Goal: Find specific page/section: Find specific page/section

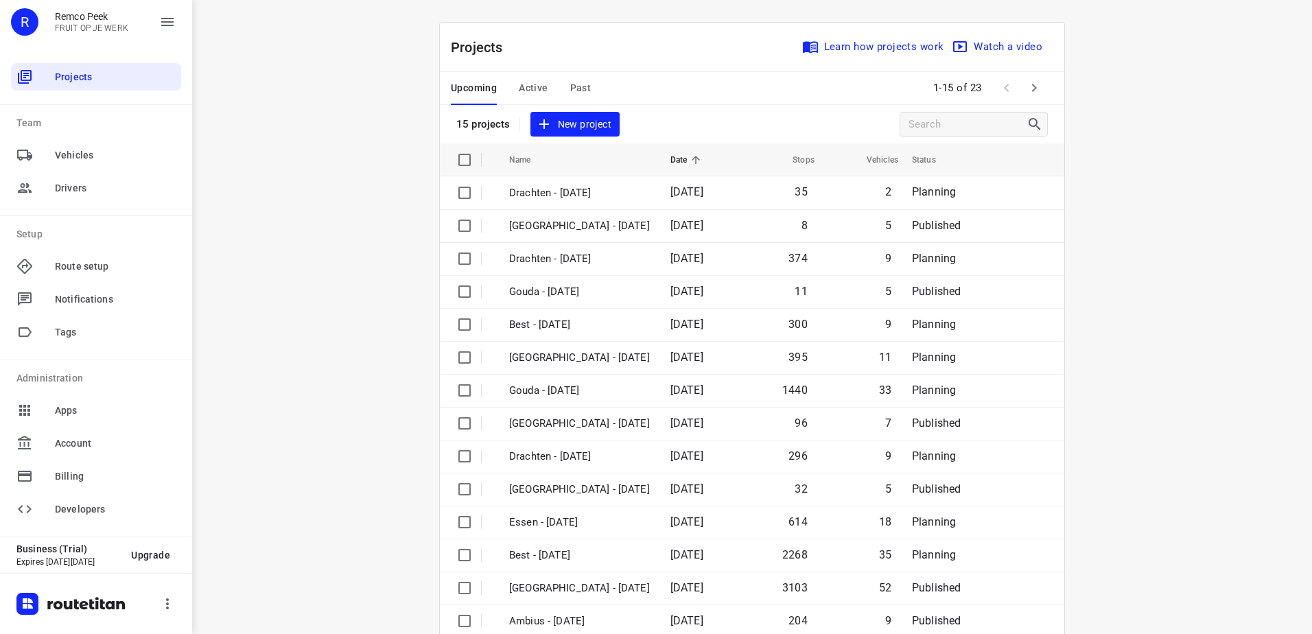
click at [525, 92] on span "Active" at bounding box center [533, 88] width 29 height 17
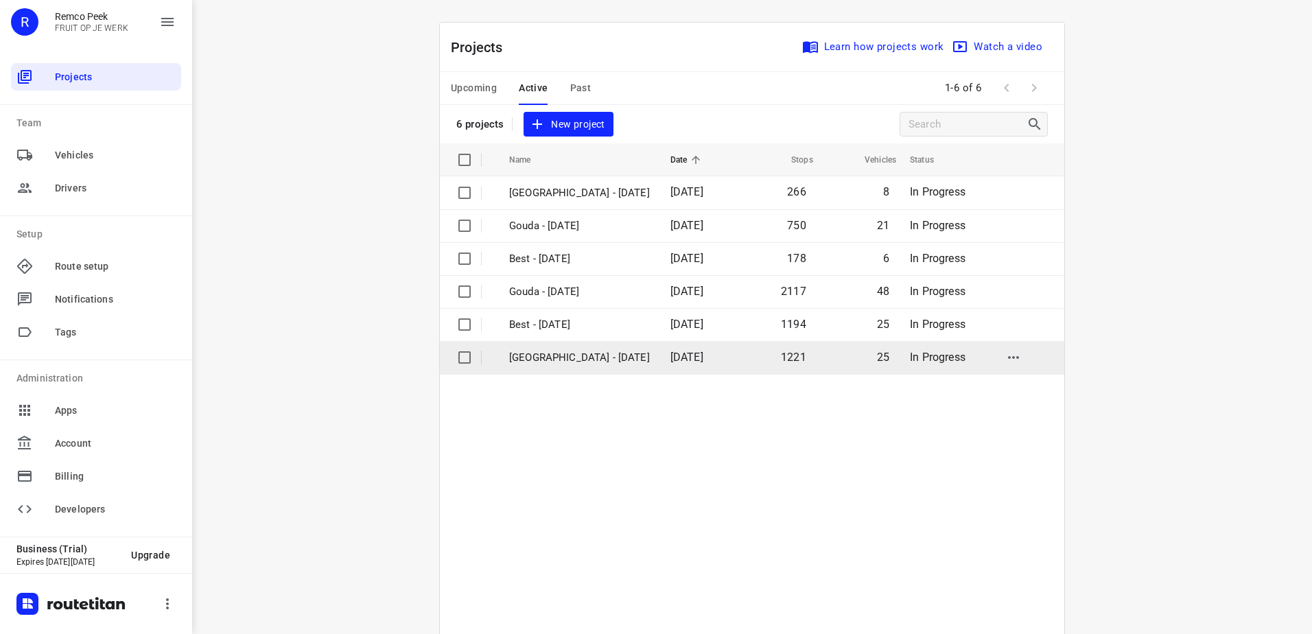
click at [596, 351] on p "[GEOGRAPHIC_DATA] - [DATE]" at bounding box center [579, 358] width 141 height 16
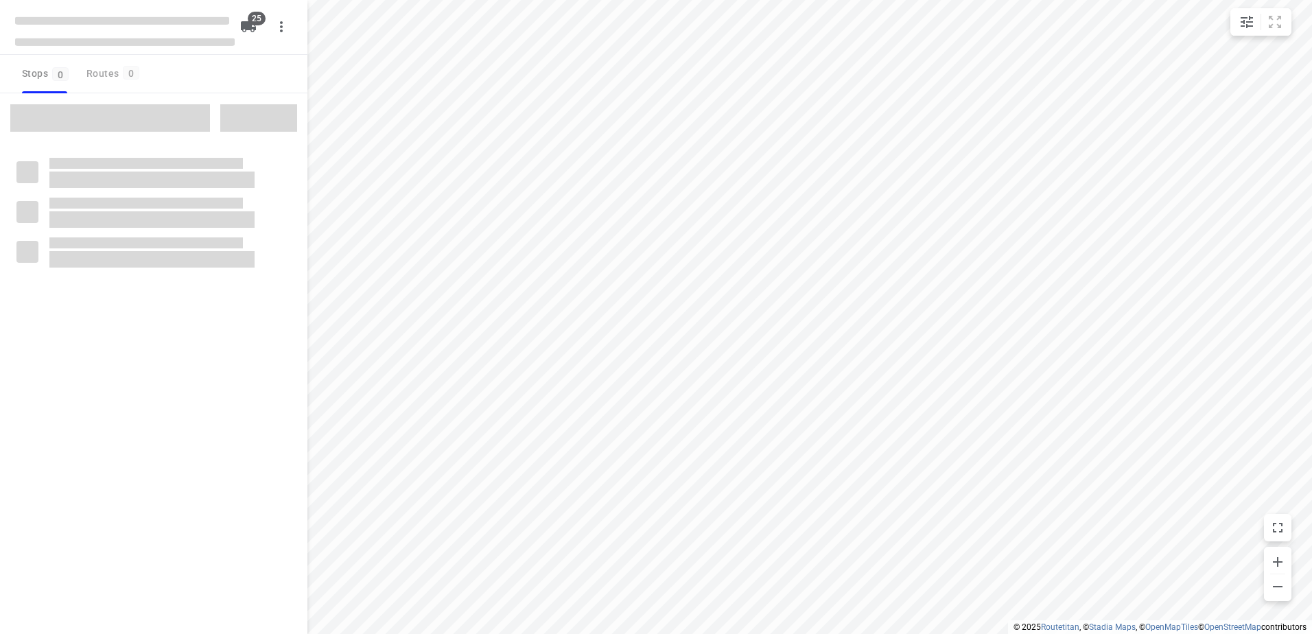
checkbox input "true"
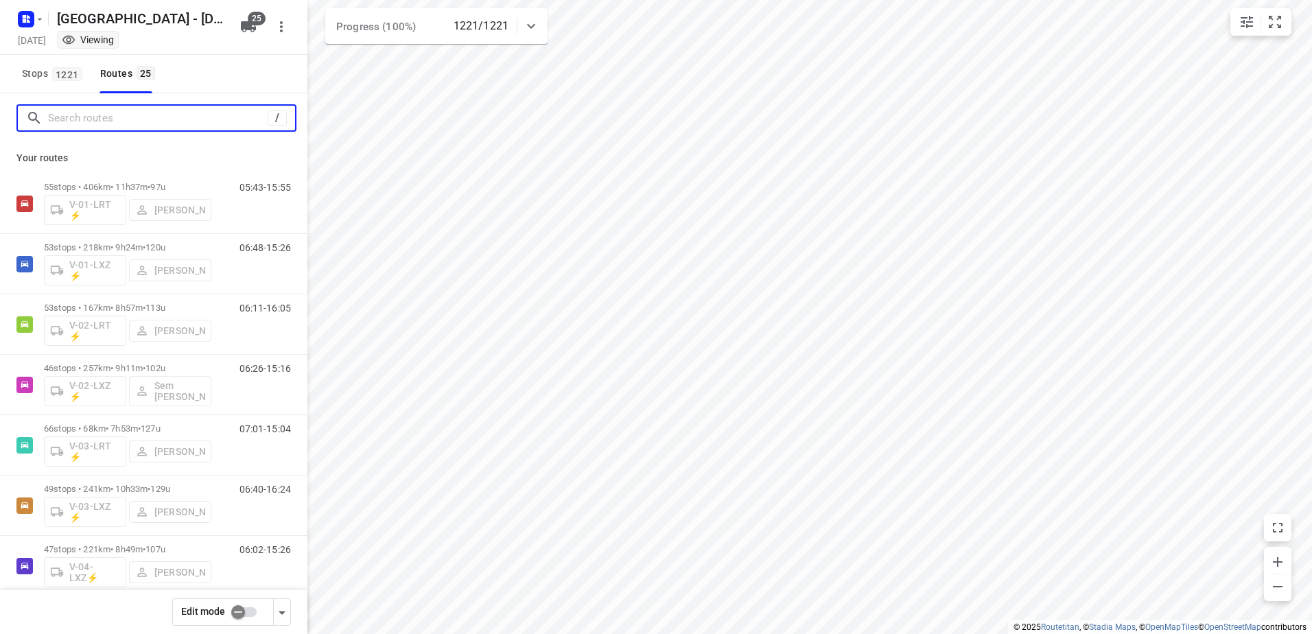
click at [123, 120] on input "Search routes" at bounding box center [158, 118] width 220 height 21
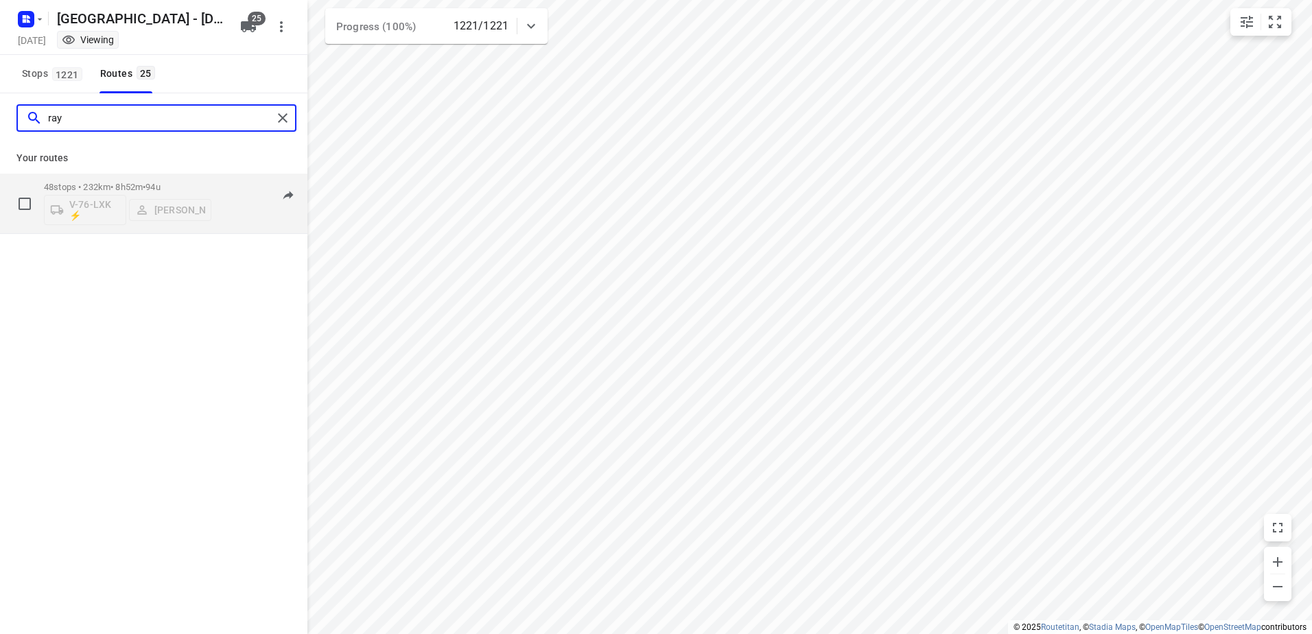
type input "ray"
click at [154, 180] on div "48 stops • 232km • 8h52m • 94u V-76-LXK ⚡ [PERSON_NAME]" at bounding box center [127, 203] width 167 height 57
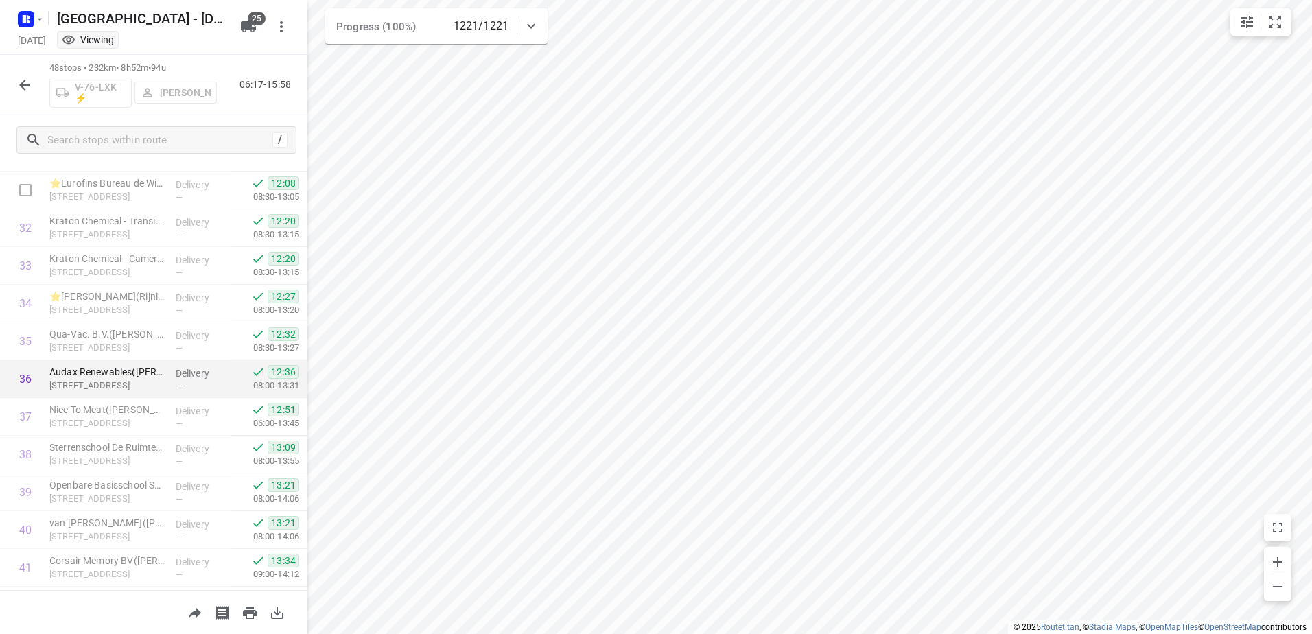
scroll to position [1492, 0]
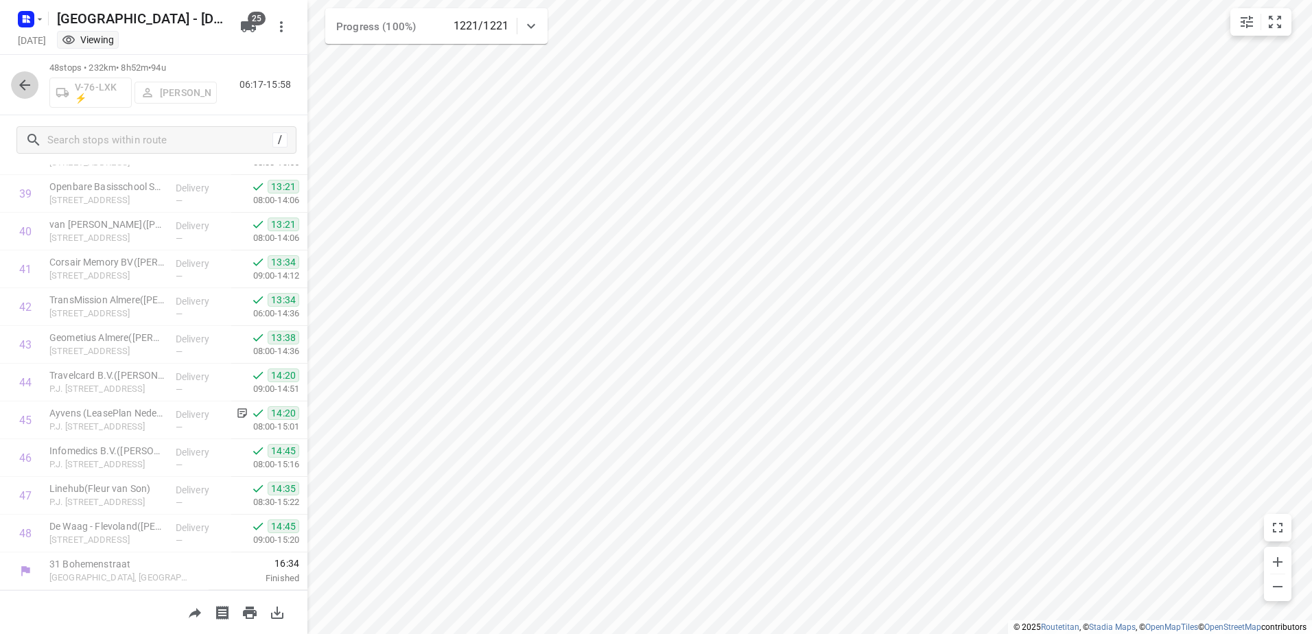
click at [19, 79] on icon "button" at bounding box center [24, 85] width 16 height 16
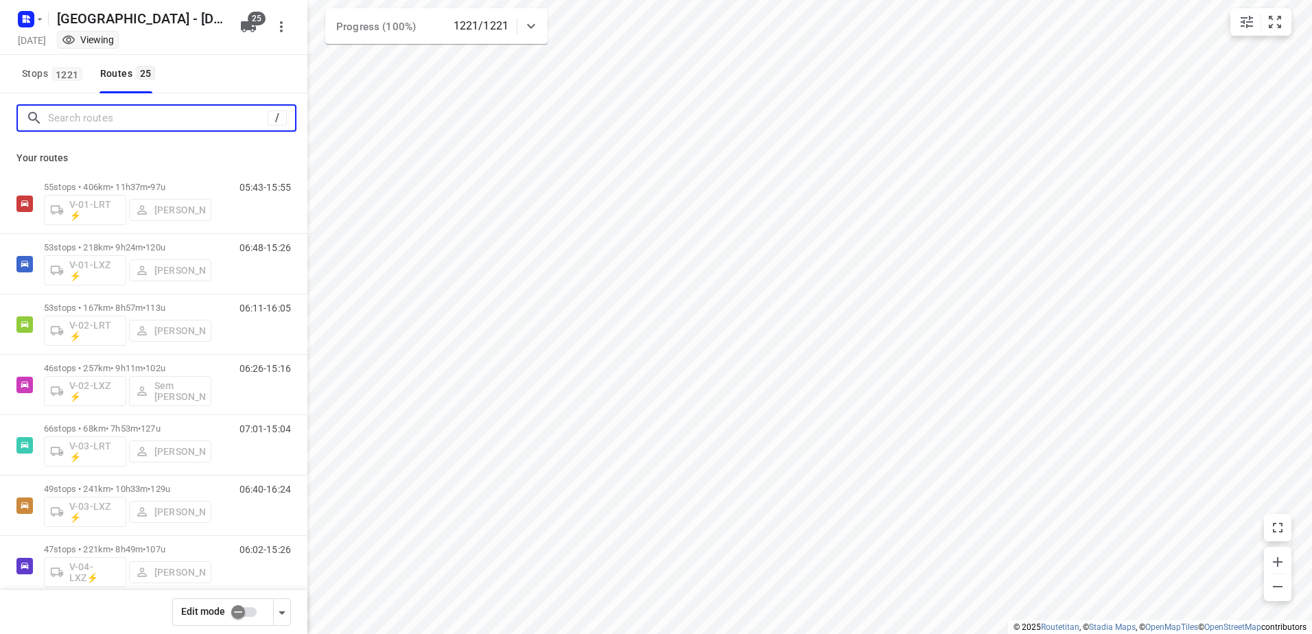
click at [110, 110] on input "Search routes" at bounding box center [158, 118] width 220 height 21
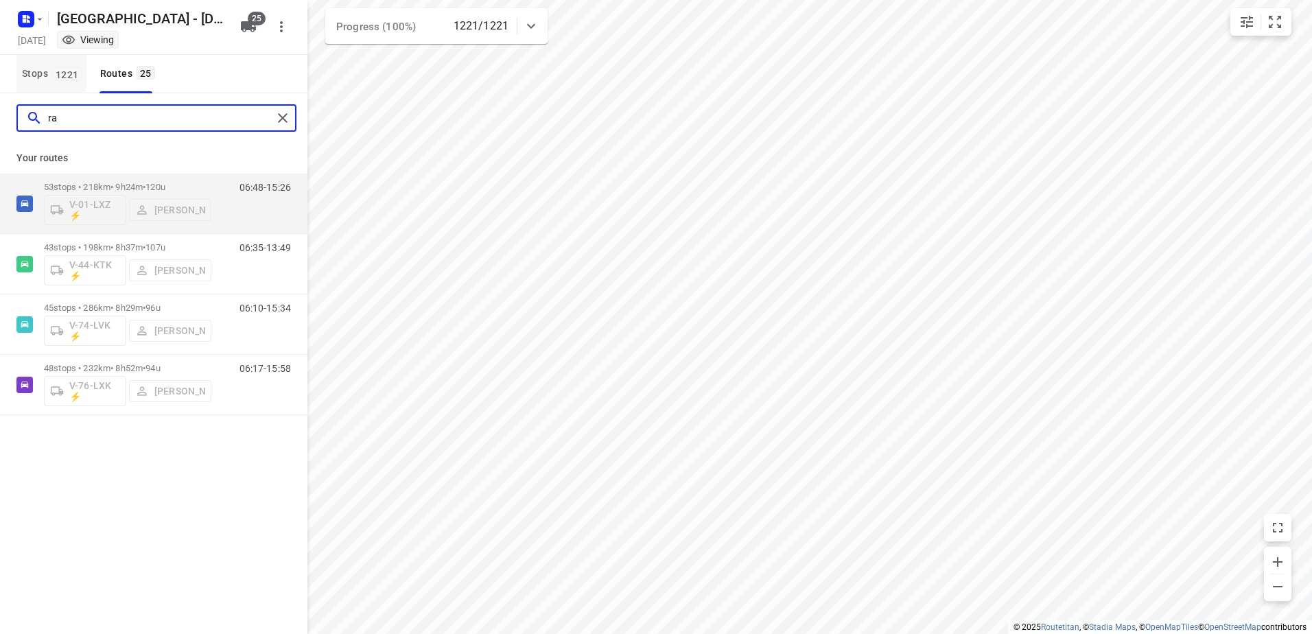
type input "ra"
click at [36, 62] on button "Stops 1221" at bounding box center [51, 74] width 70 height 38
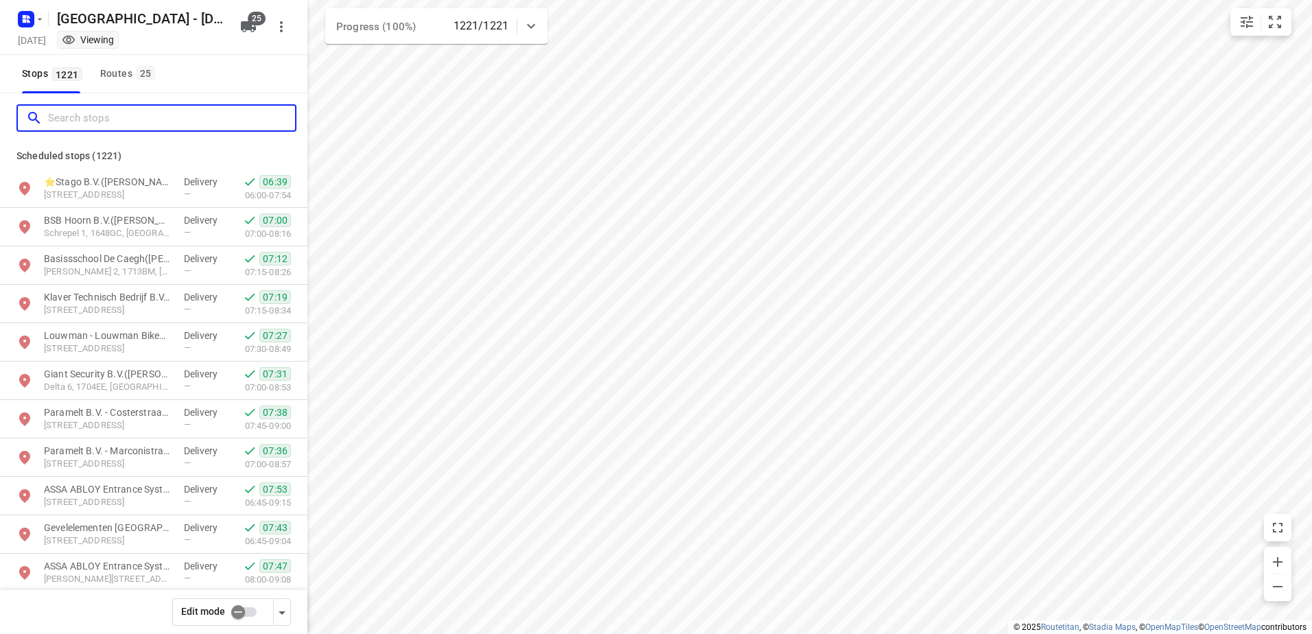
click at [108, 113] on input "Search stops" at bounding box center [171, 118] width 247 height 21
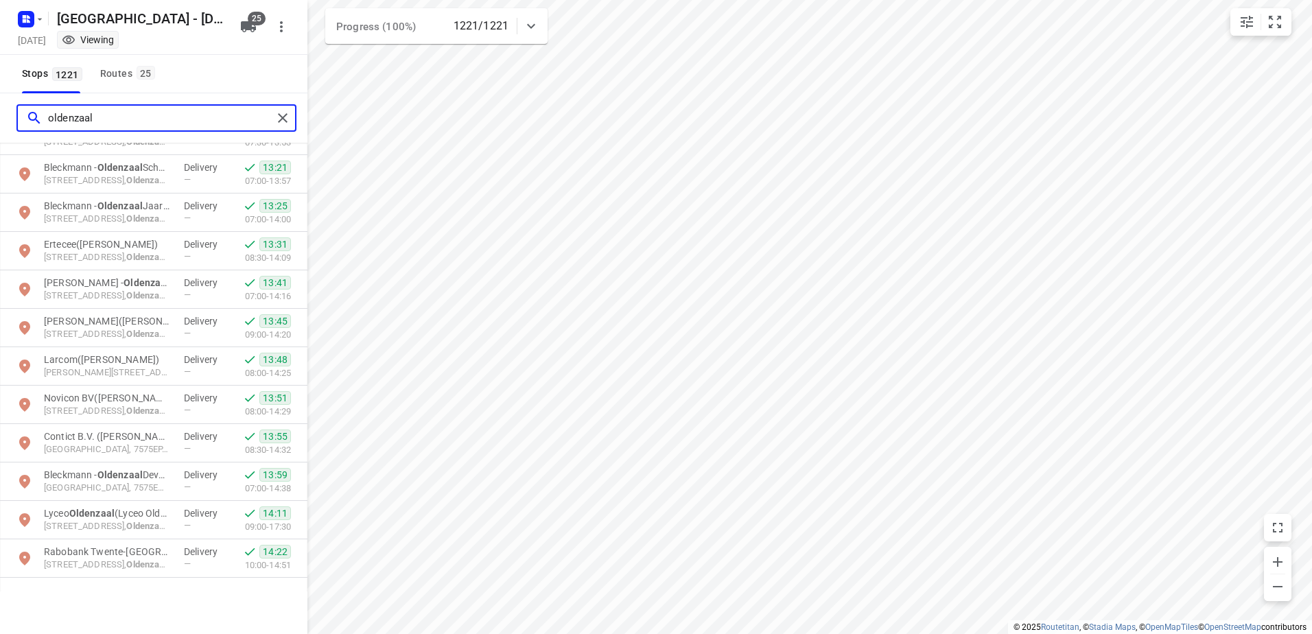
type input "oldenzaal"
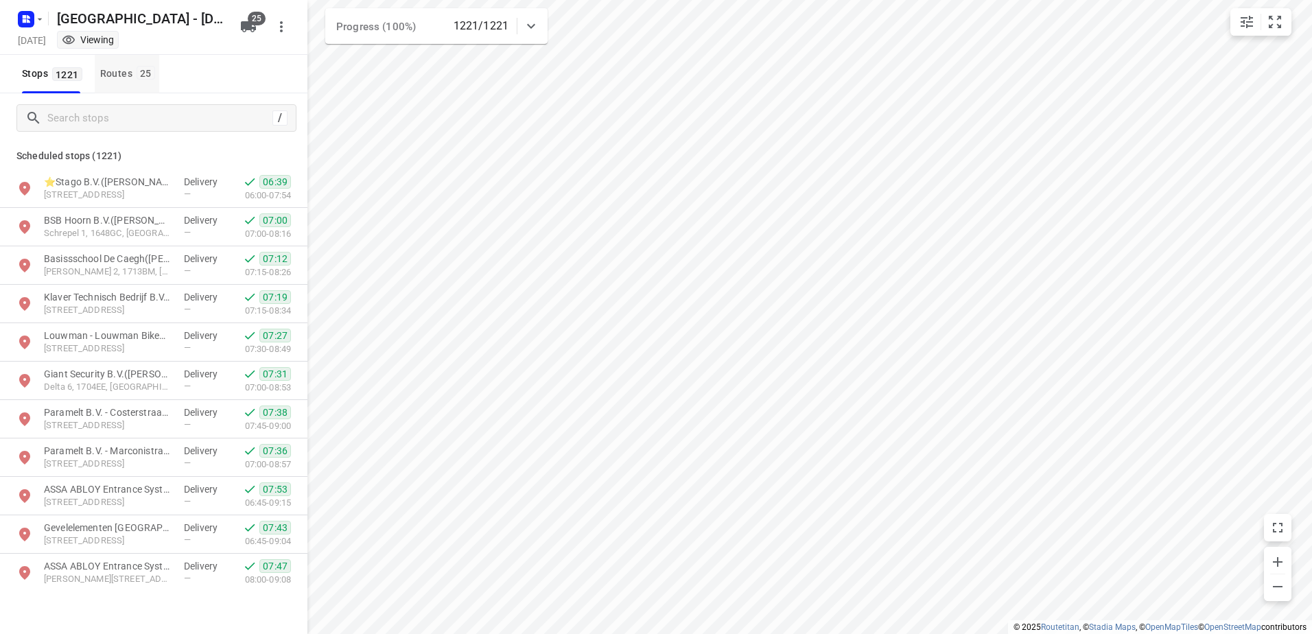
click at [133, 65] on div "Routes 25" at bounding box center [129, 73] width 59 height 17
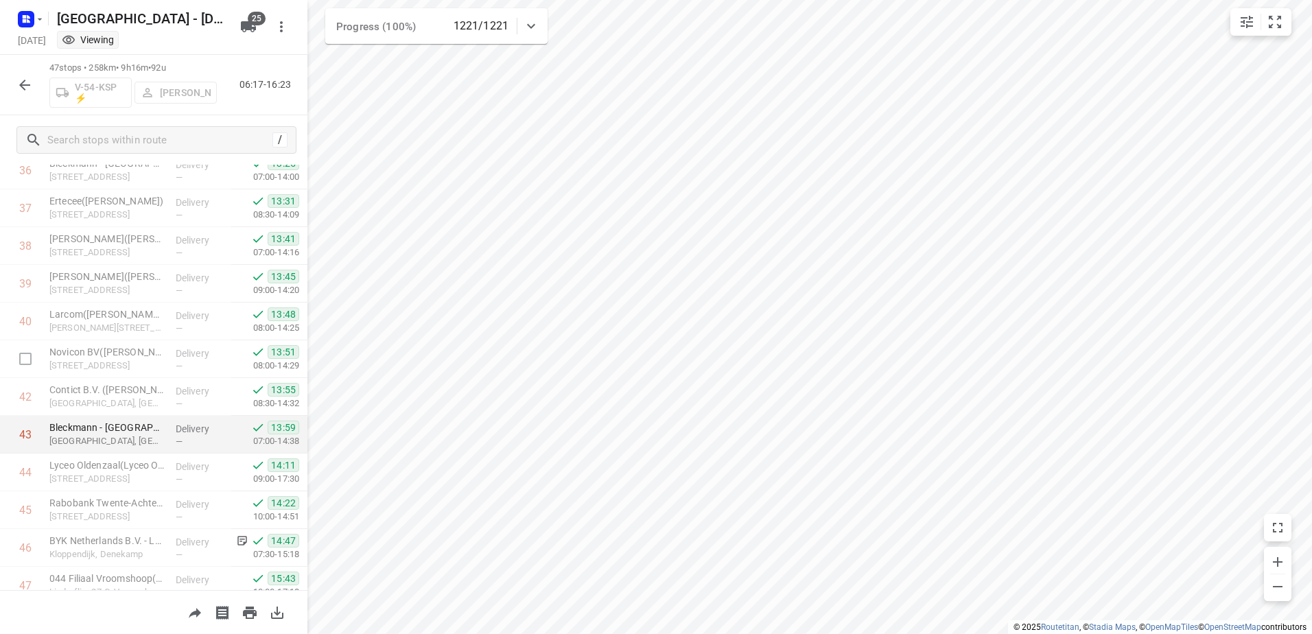
scroll to position [1455, 0]
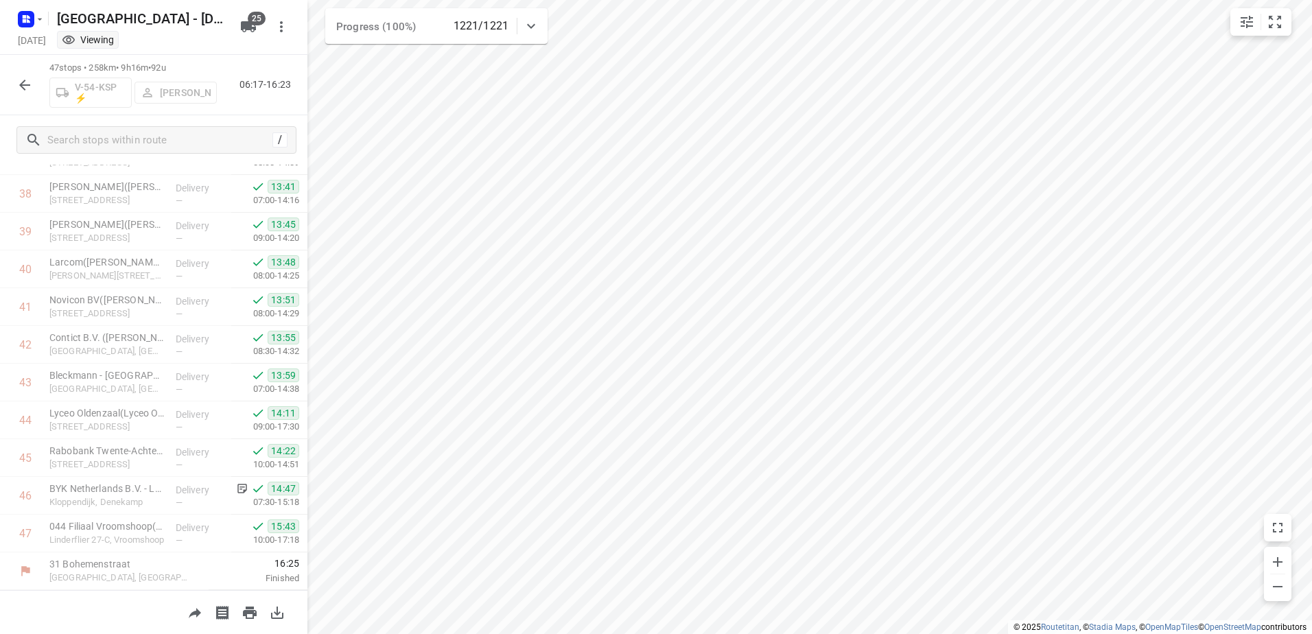
click at [23, 80] on icon "button" at bounding box center [24, 85] width 16 height 16
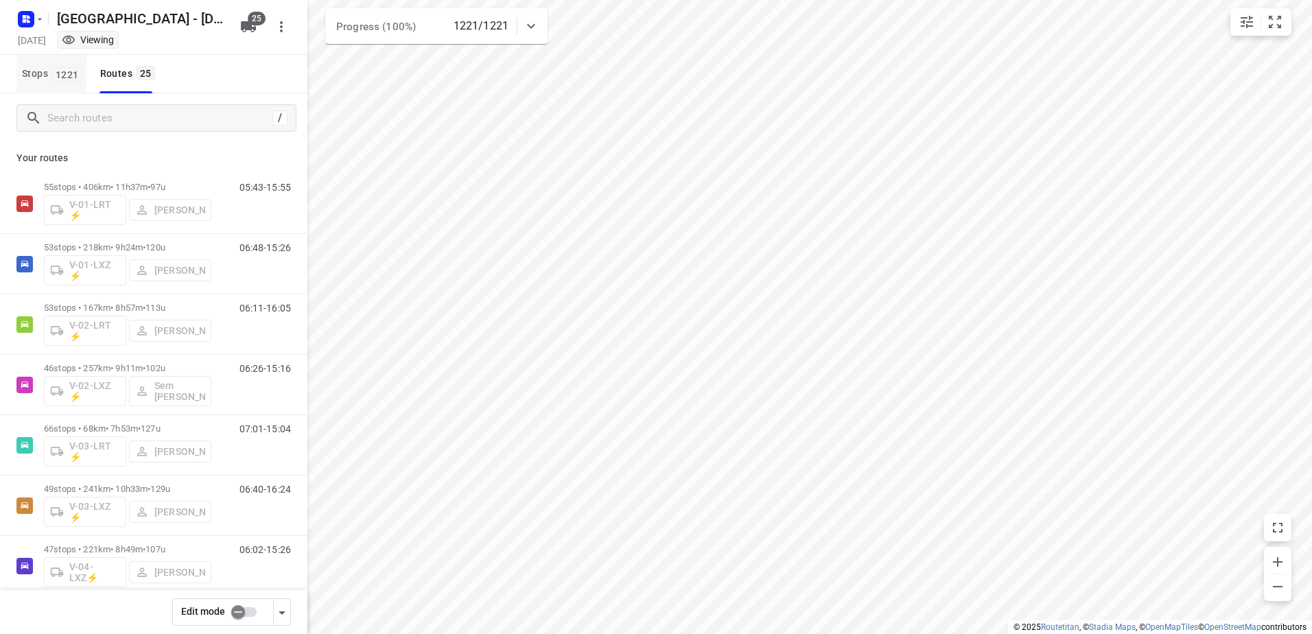
click at [42, 74] on span "Stops 1221" at bounding box center [54, 73] width 64 height 17
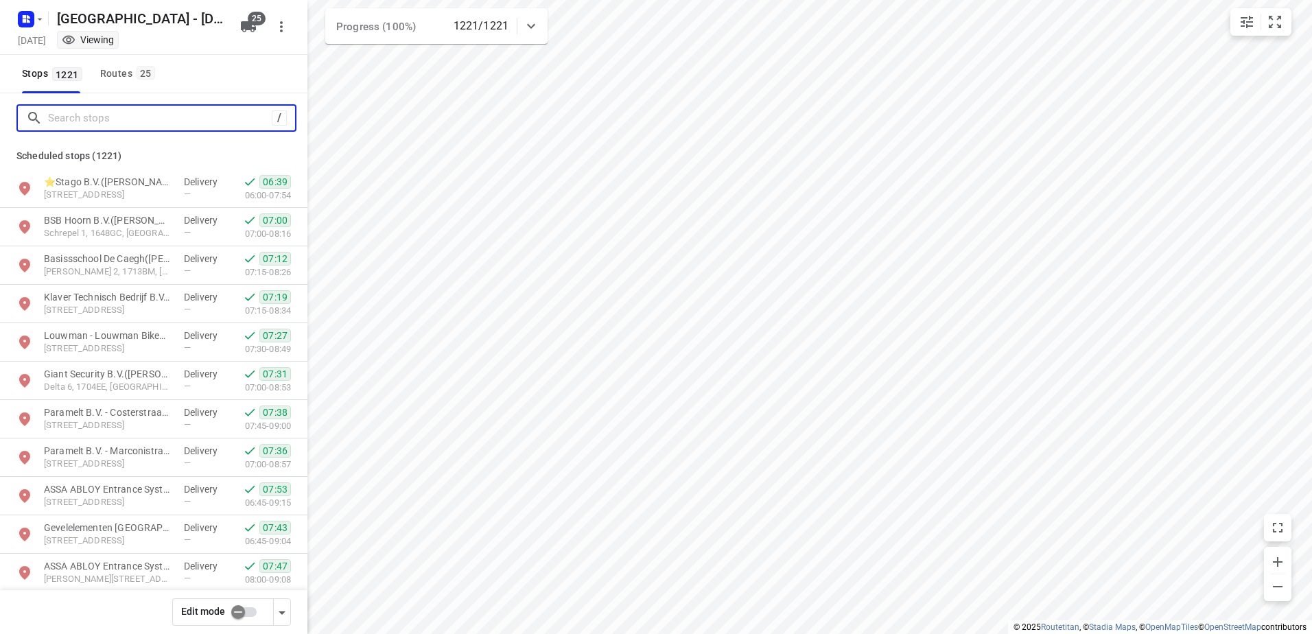
click at [88, 110] on input "Search stops" at bounding box center [160, 118] width 224 height 21
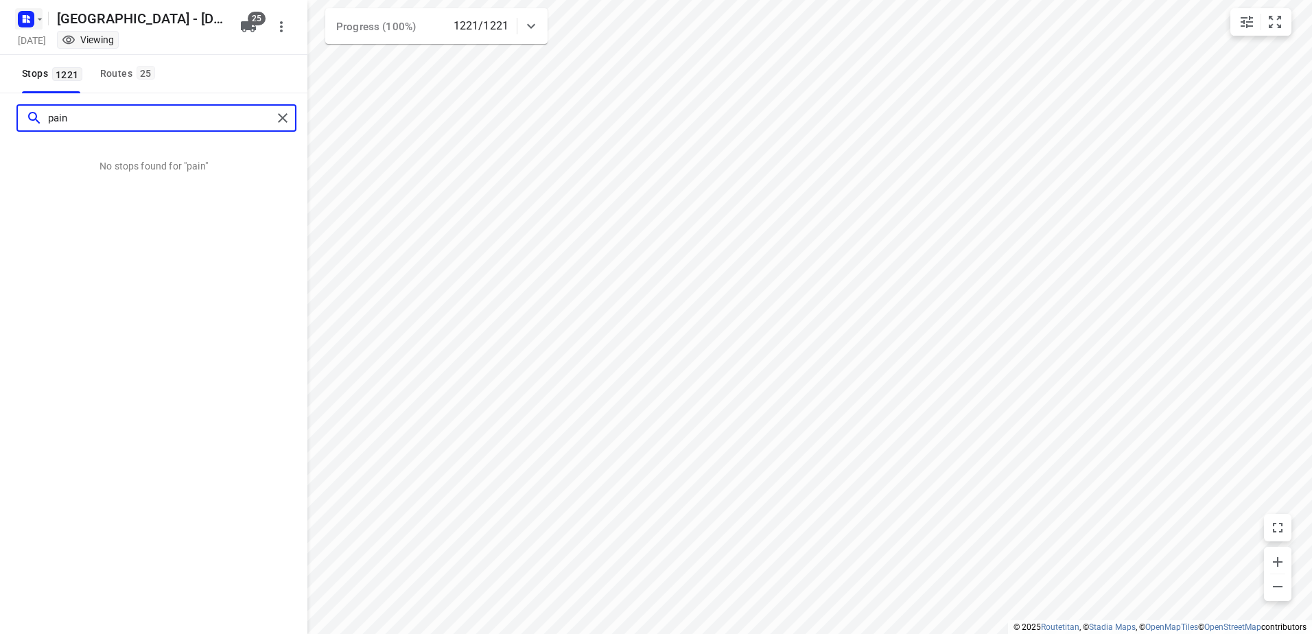
type input "pain"
click at [33, 14] on rect "button" at bounding box center [26, 19] width 16 height 16
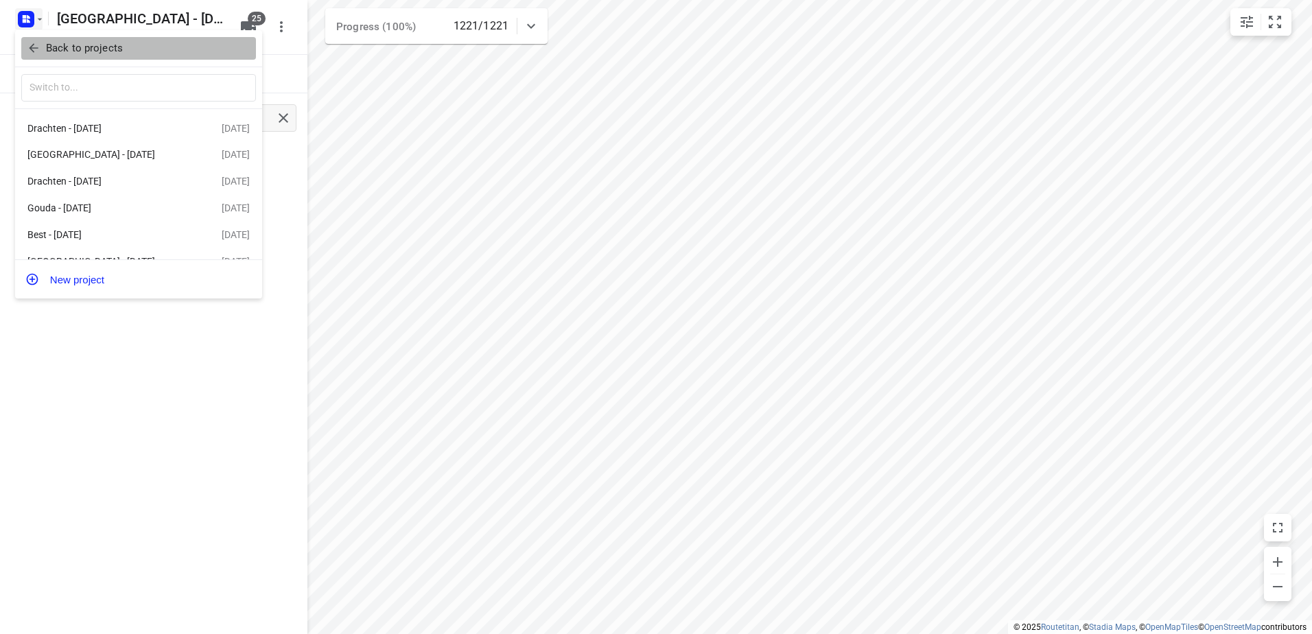
click at [37, 48] on icon "button" at bounding box center [33, 48] width 9 height 9
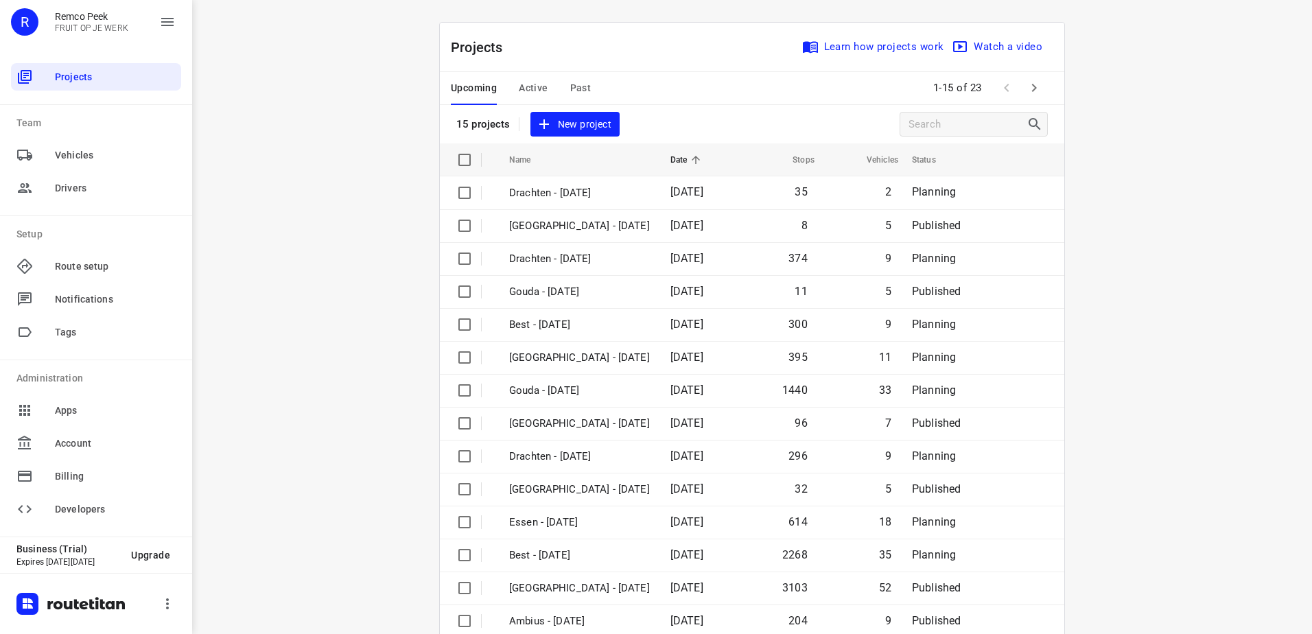
click at [539, 89] on span "Active" at bounding box center [533, 88] width 29 height 17
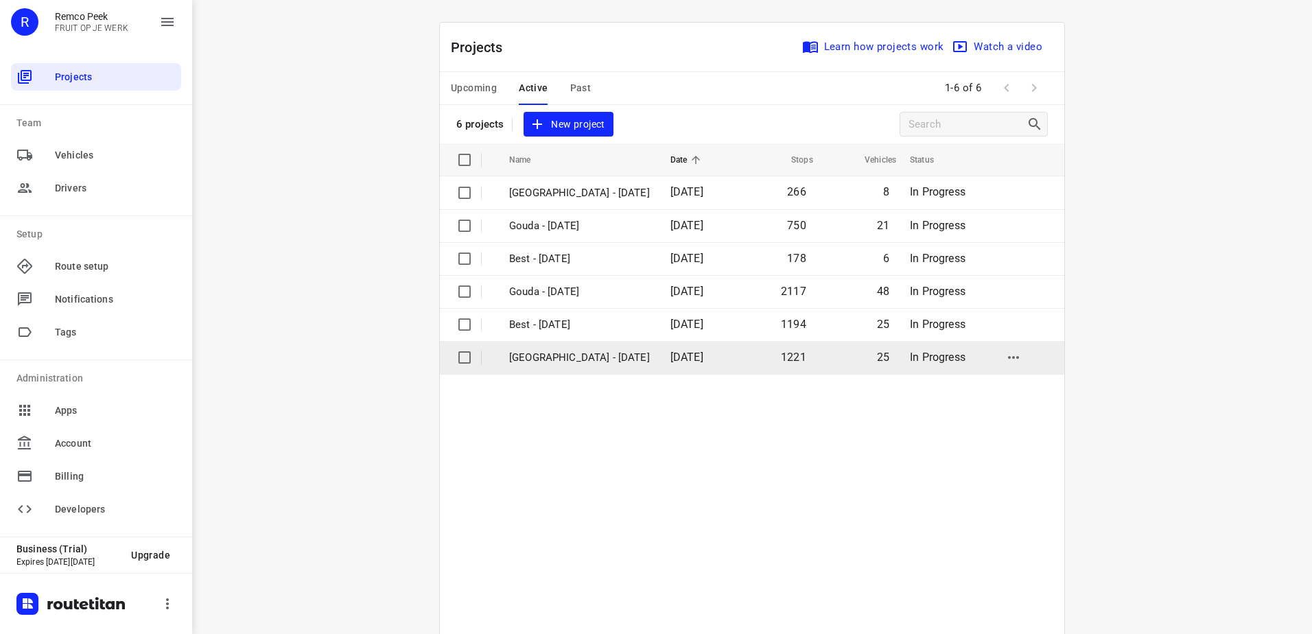
click at [571, 355] on p "[GEOGRAPHIC_DATA] - [DATE]" at bounding box center [579, 358] width 141 height 16
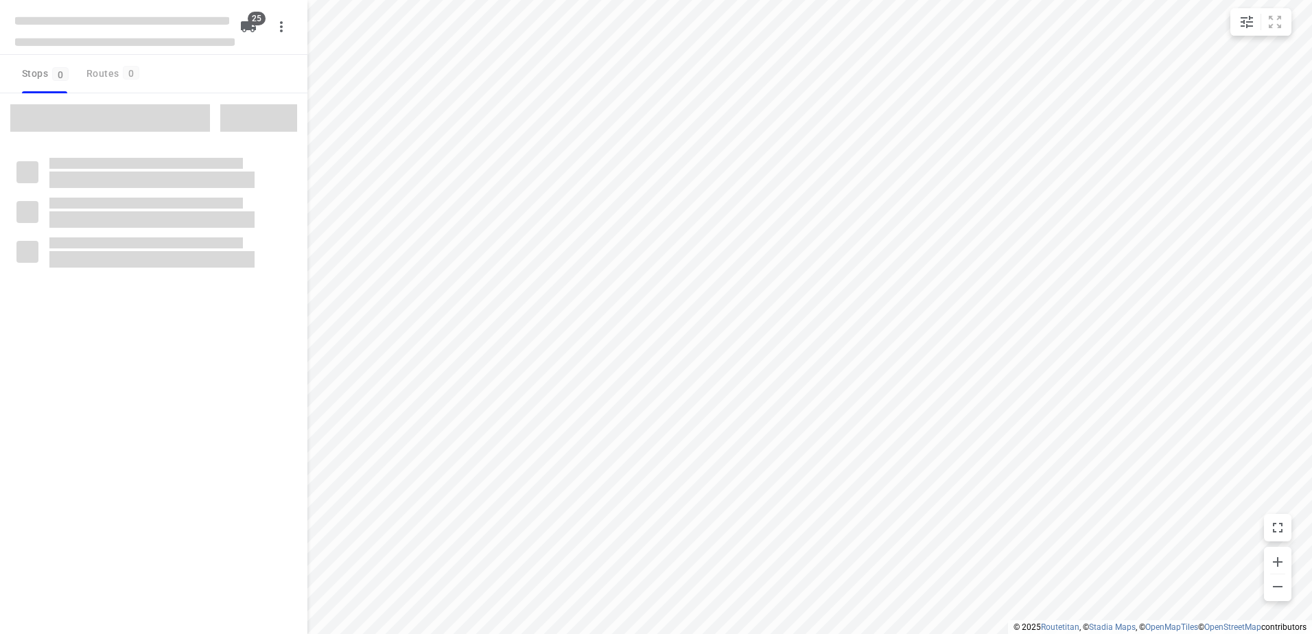
checkbox input "true"
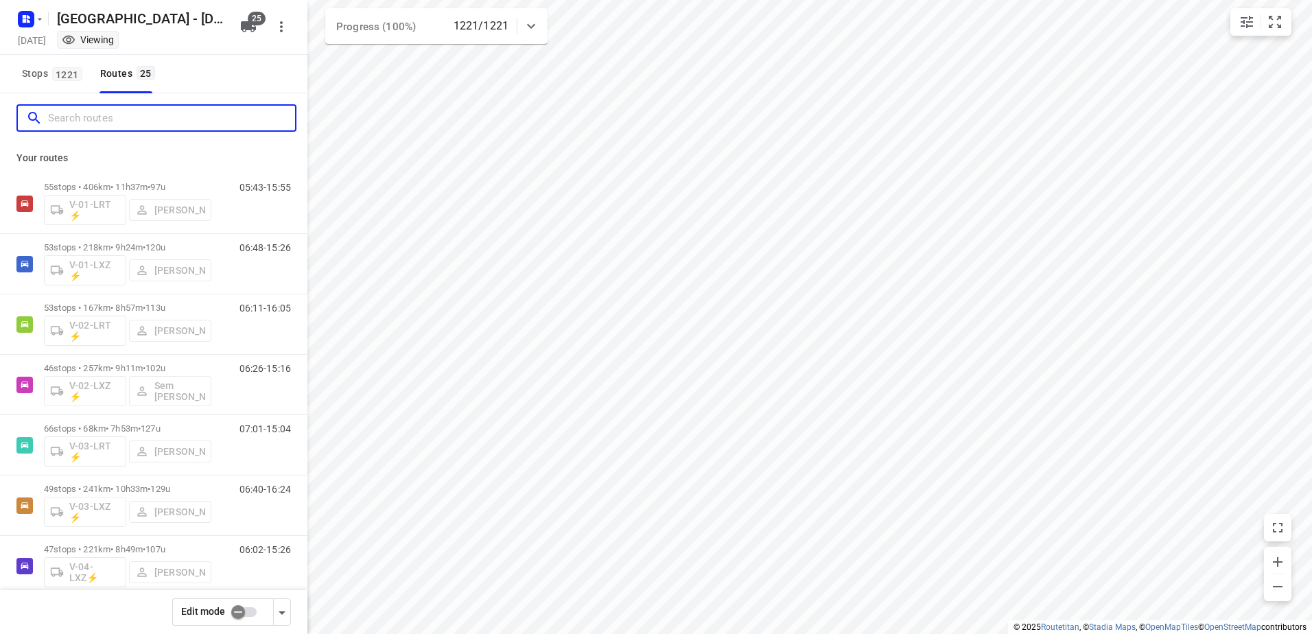
click at [153, 110] on input "Search routes" at bounding box center [171, 118] width 247 height 21
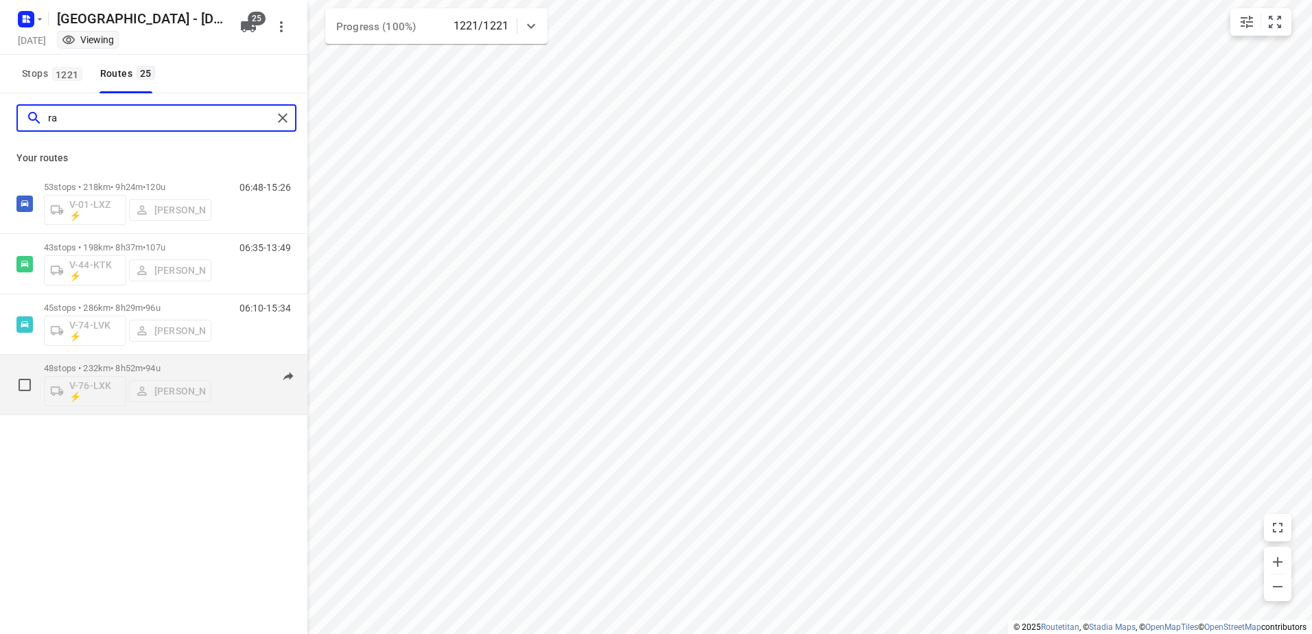
type input "ra"
click at [180, 363] on div "48 stops • 232km • 8h52m • 94u V-76-LXK ⚡ [PERSON_NAME]" at bounding box center [127, 384] width 167 height 57
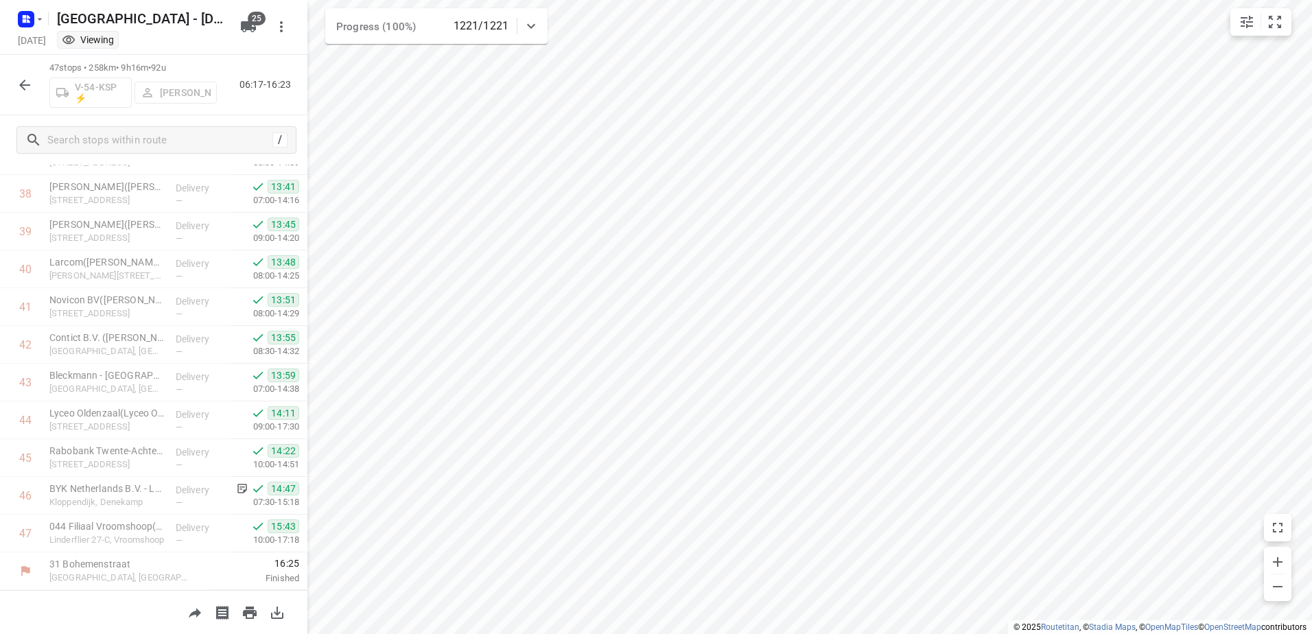
scroll to position [1455, 0]
click at [21, 78] on icon "button" at bounding box center [24, 85] width 16 height 16
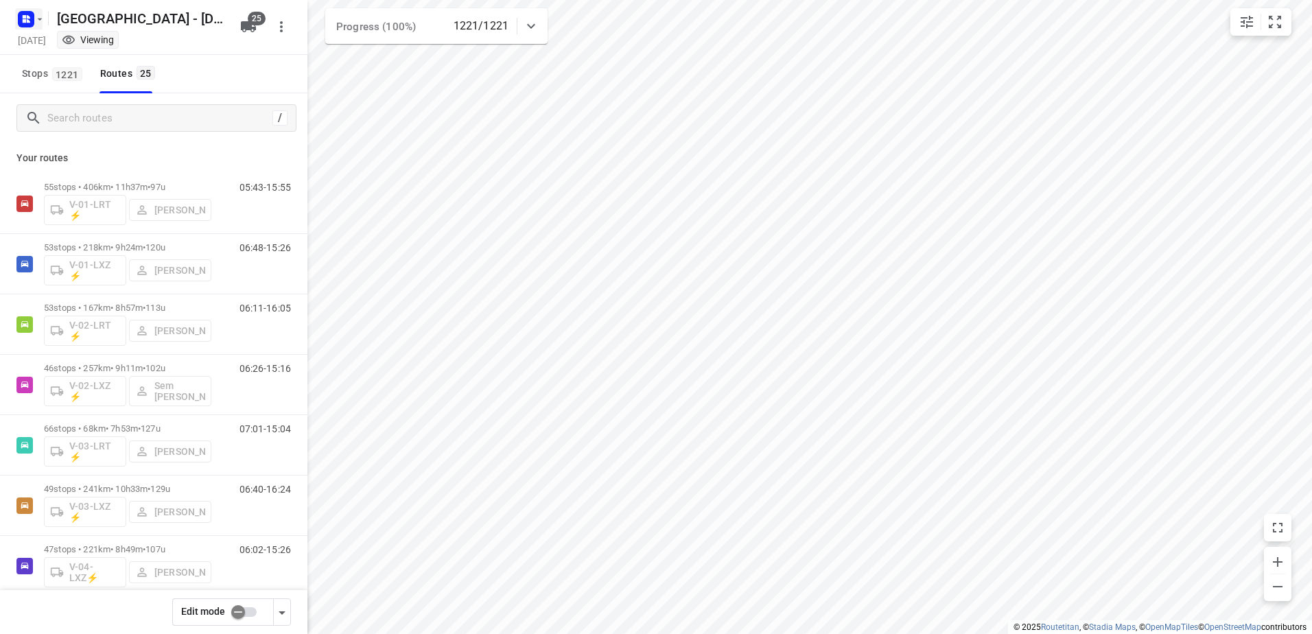
click at [28, 22] on icon "button" at bounding box center [28, 20] width 3 height 3
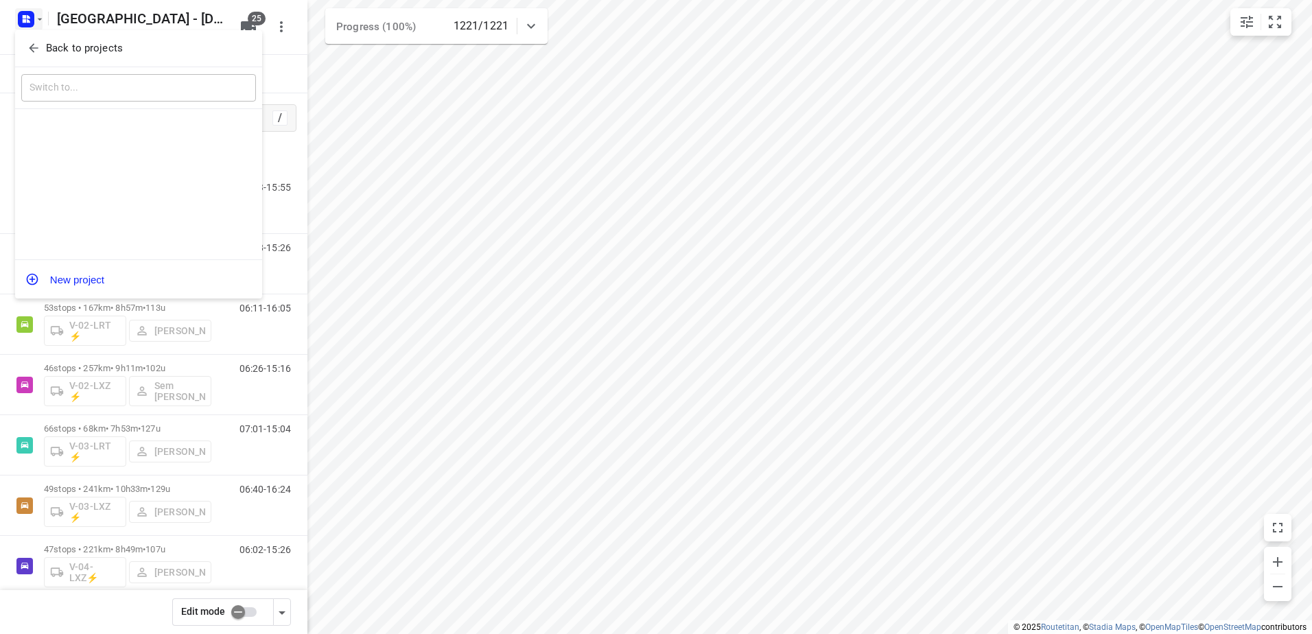
click at [41, 45] on span "Back to projects" at bounding box center [139, 48] width 224 height 16
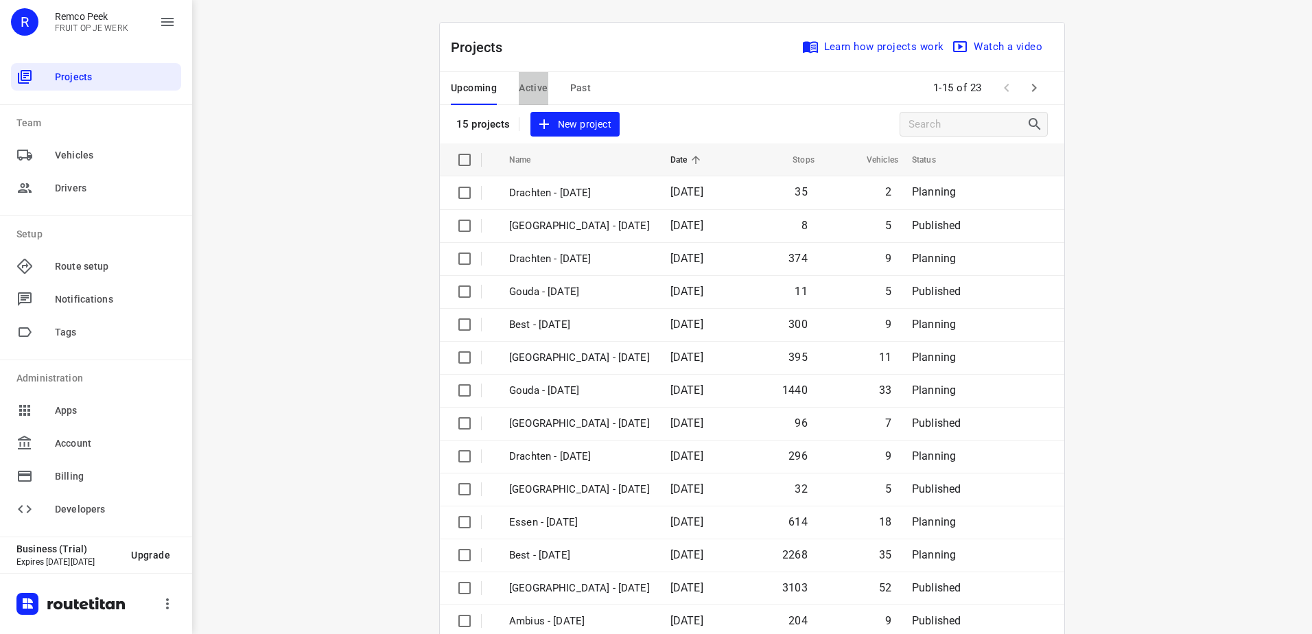
click at [520, 86] on span "Active" at bounding box center [533, 88] width 29 height 17
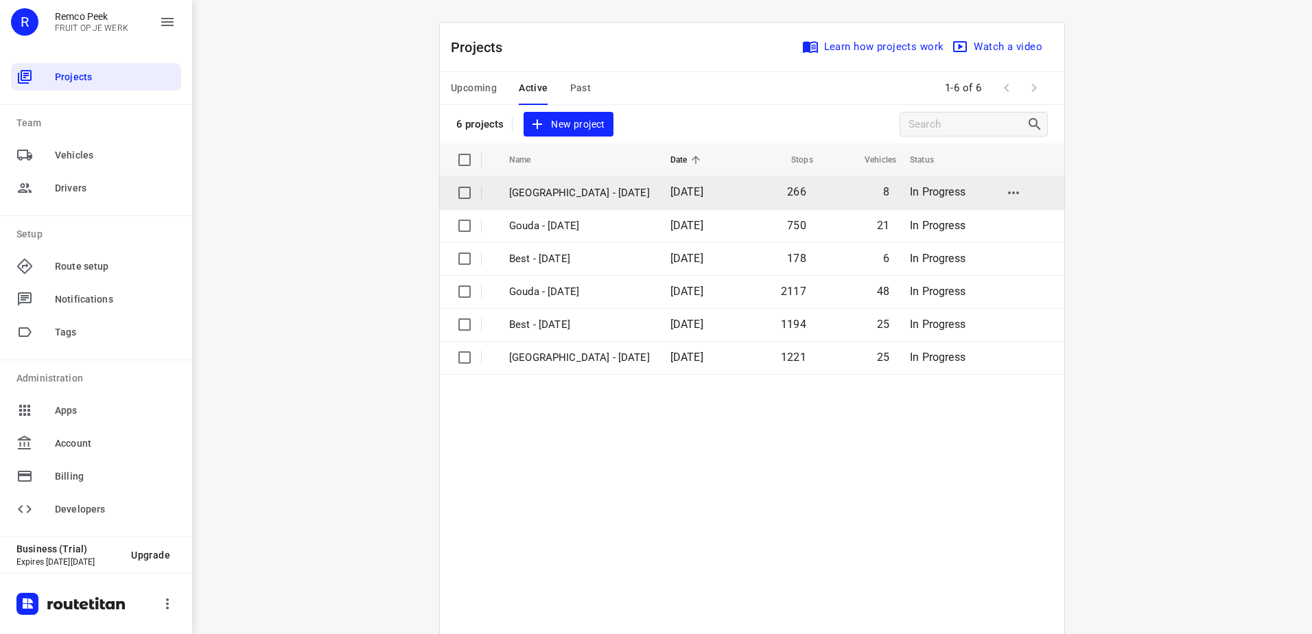
click at [587, 199] on p "[GEOGRAPHIC_DATA] - [DATE]" at bounding box center [579, 193] width 141 height 16
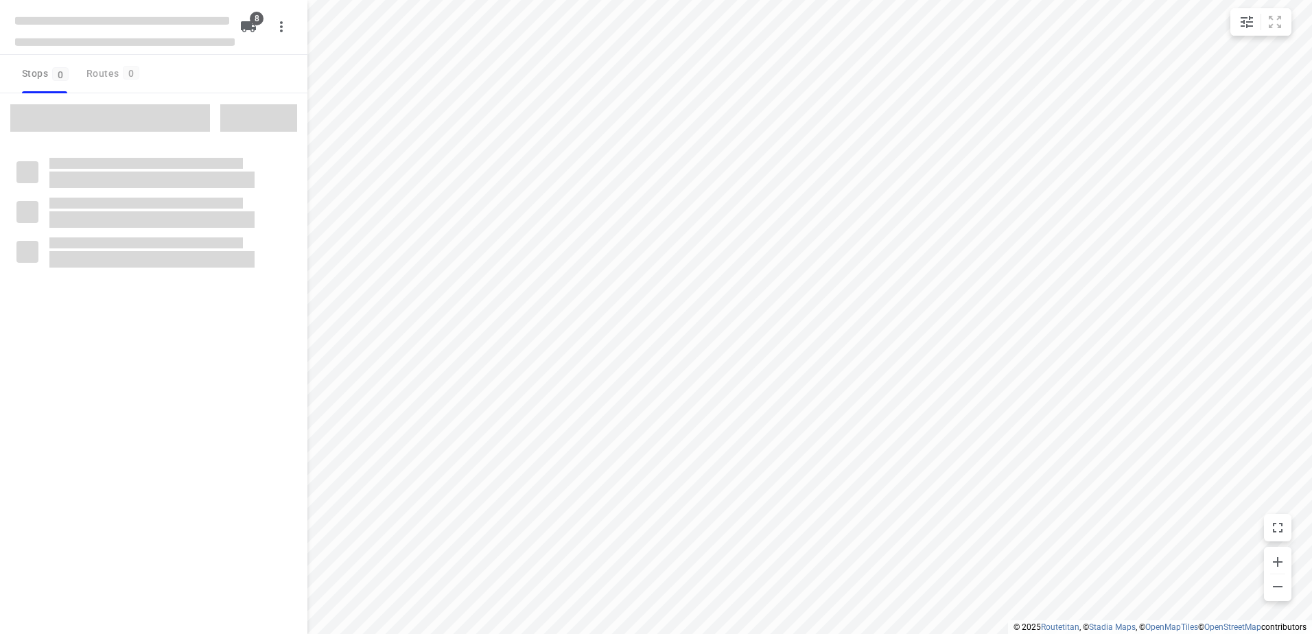
checkbox input "true"
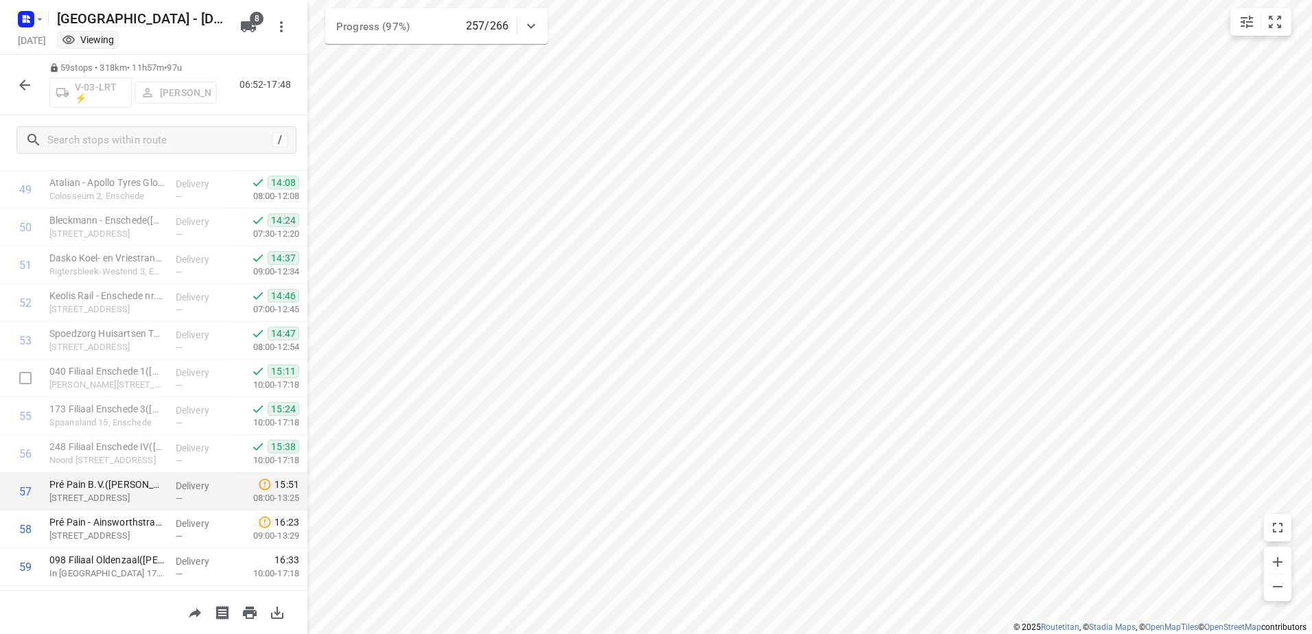
scroll to position [1907, 0]
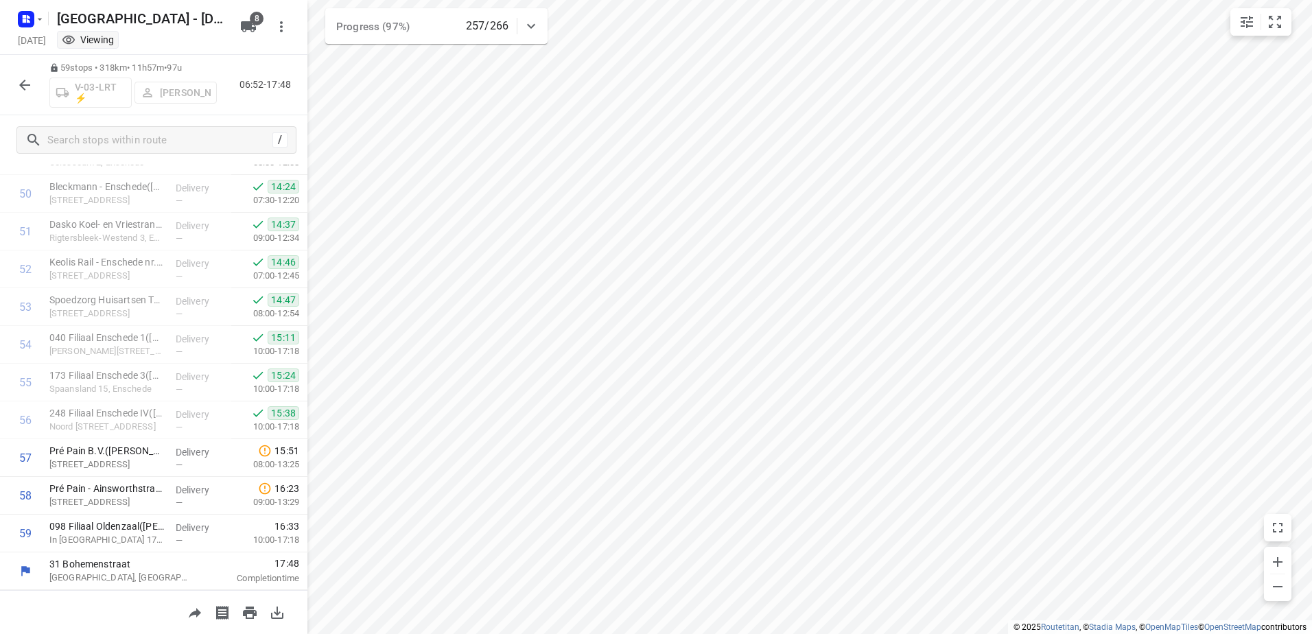
click at [15, 86] on button "button" at bounding box center [24, 84] width 27 height 27
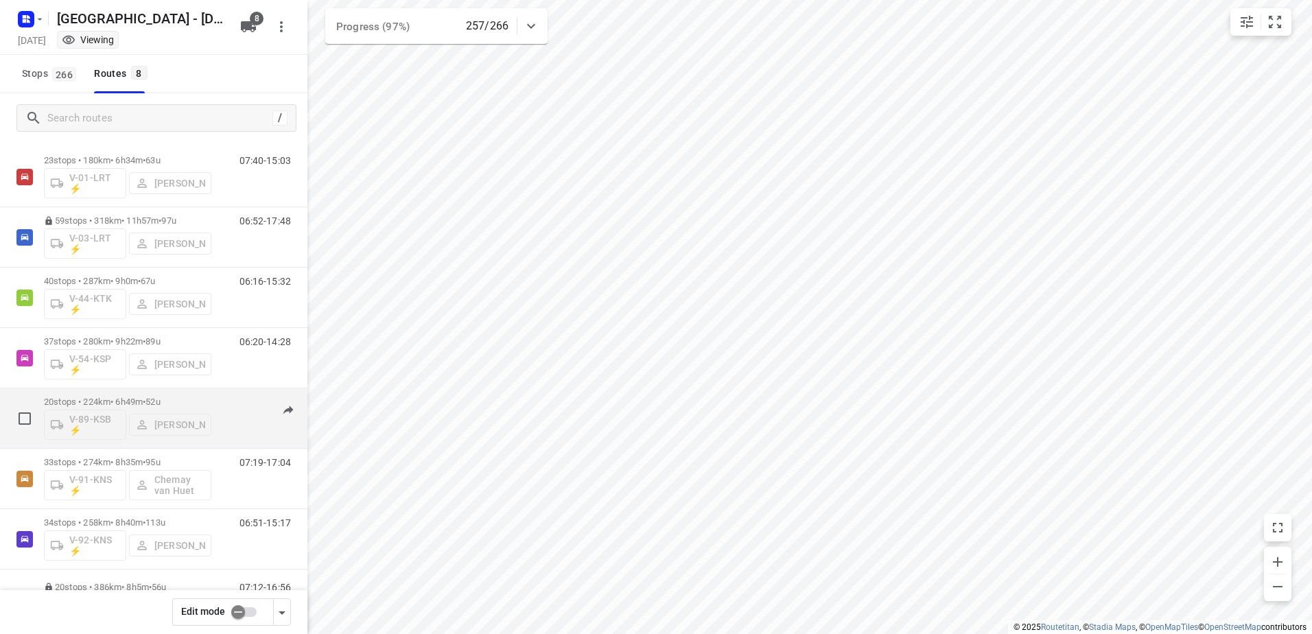
scroll to position [0, 0]
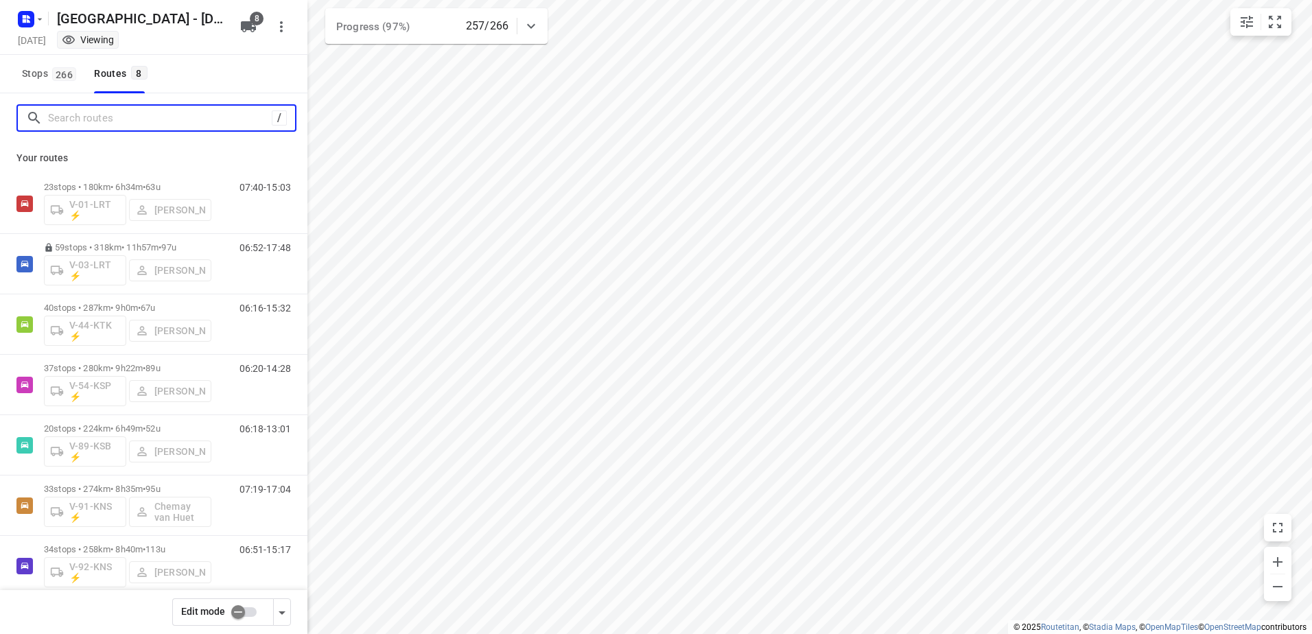
click at [174, 126] on input "Search routes" at bounding box center [160, 118] width 224 height 21
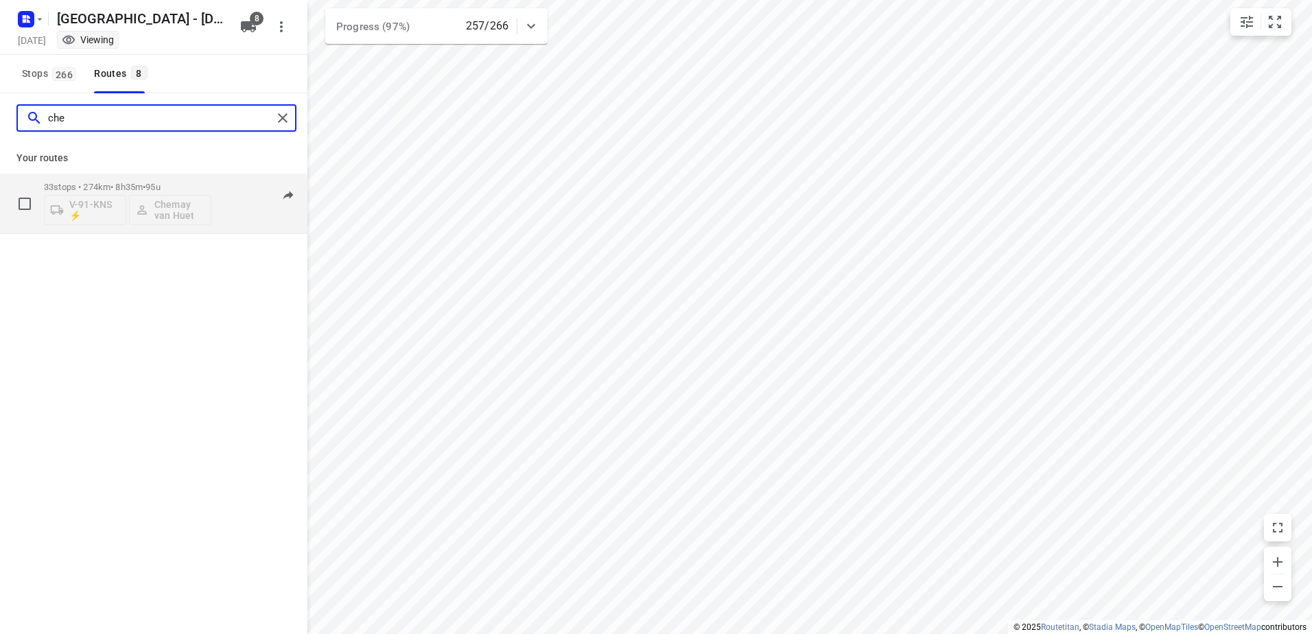
type input "che"
click at [179, 180] on div "33 stops • 274km • 8h35m • 95u V-91-KNS ⚡ Chemay van Huet" at bounding box center [127, 203] width 167 height 57
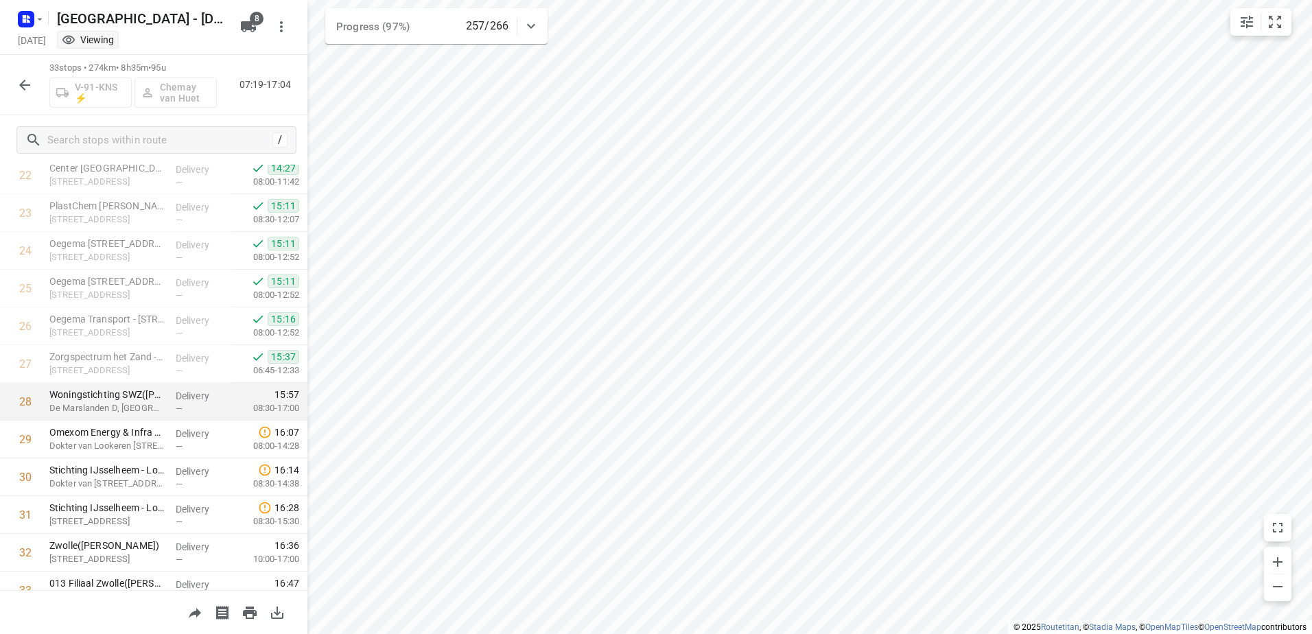
scroll to position [926, 0]
